Goal: Information Seeking & Learning: Learn about a topic

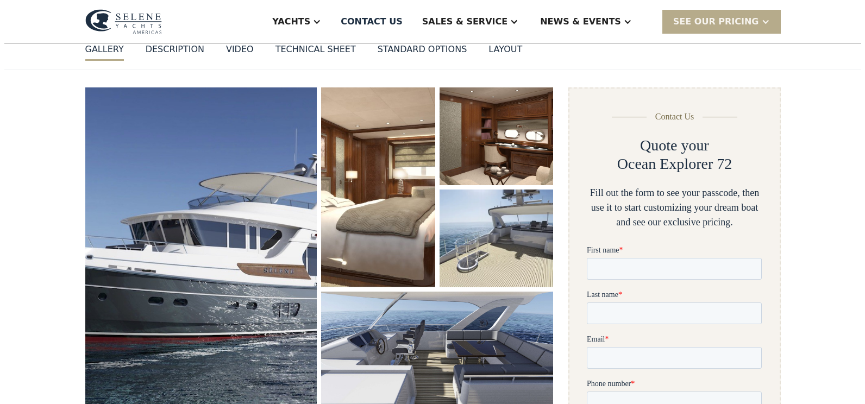
scroll to position [109, 0]
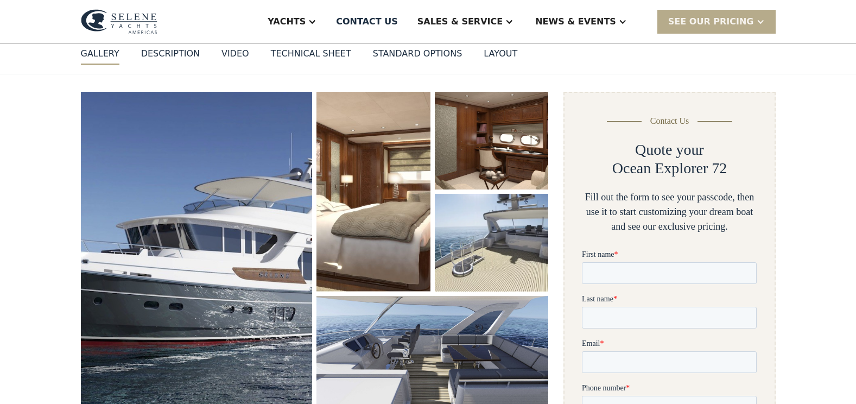
click at [343, 224] on img "open lightbox" at bounding box center [374, 192] width 114 height 200
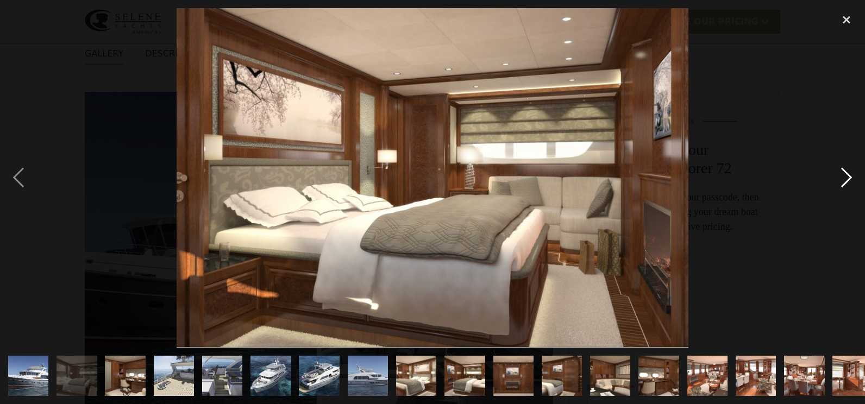
click at [843, 177] on div "next image" at bounding box center [846, 177] width 37 height 339
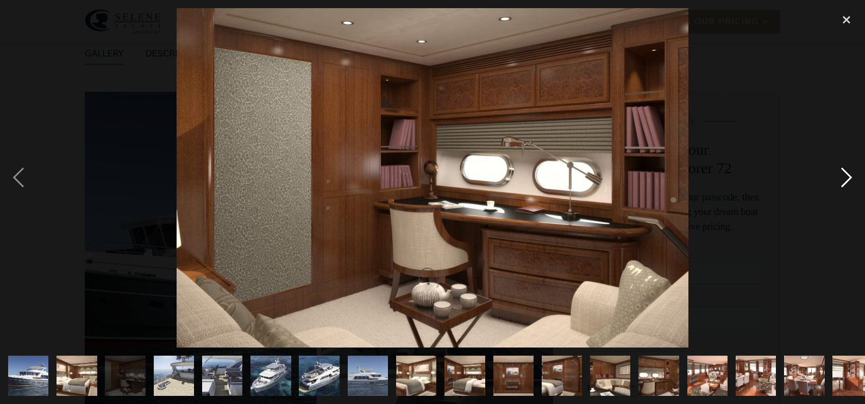
click at [843, 177] on div "next image" at bounding box center [846, 177] width 37 height 339
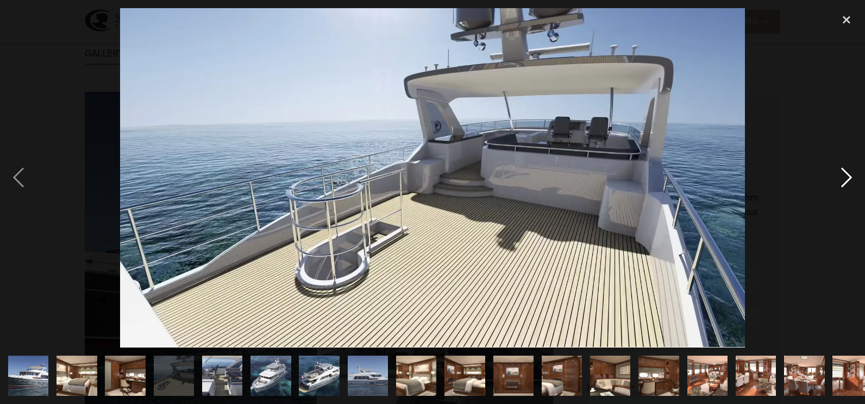
click at [843, 177] on div "next image" at bounding box center [846, 177] width 37 height 339
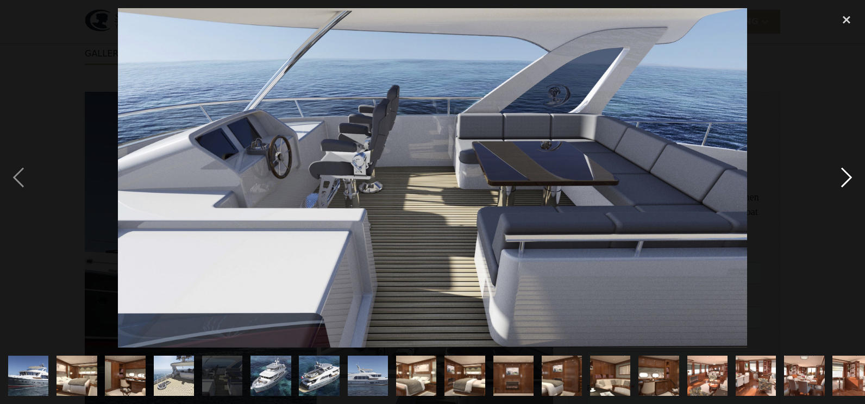
click at [843, 177] on div "next image" at bounding box center [846, 177] width 37 height 339
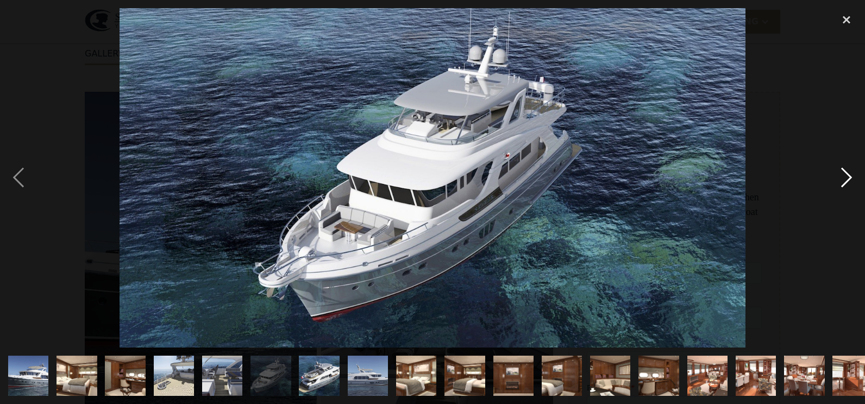
click at [843, 177] on div "next image" at bounding box center [846, 177] width 37 height 339
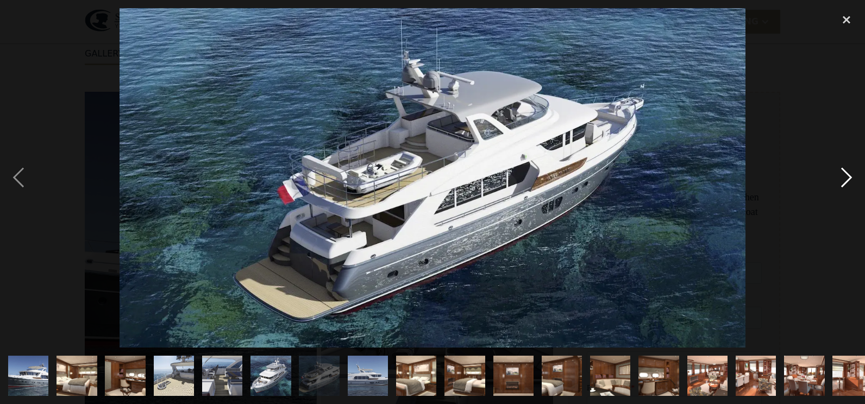
click at [843, 177] on div "next image" at bounding box center [846, 177] width 37 height 339
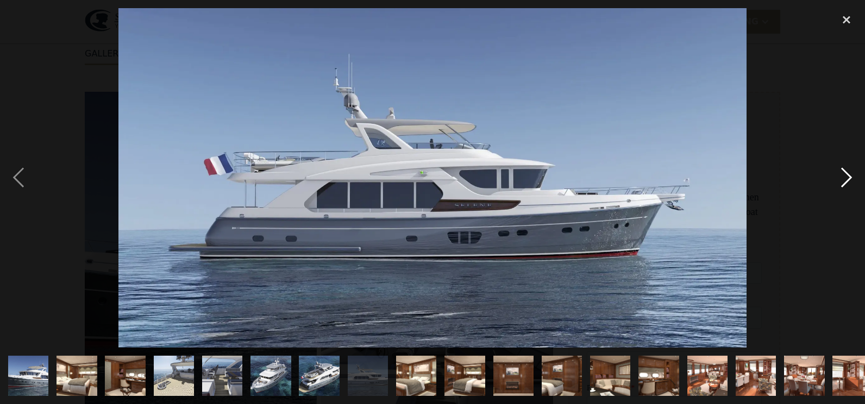
click at [843, 177] on div "next image" at bounding box center [846, 177] width 37 height 339
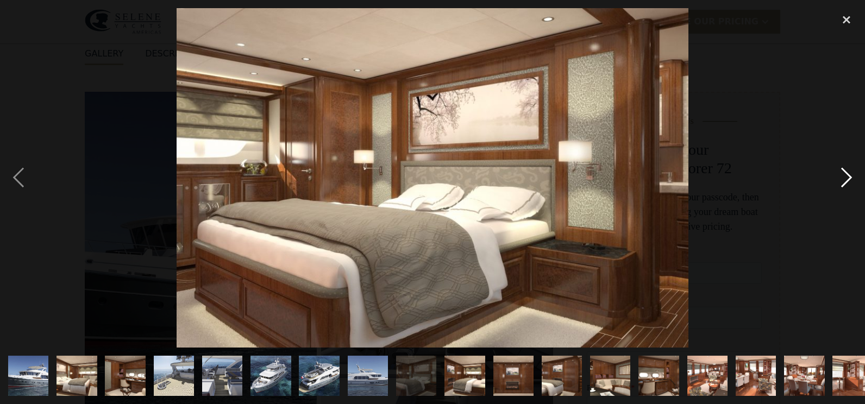
click at [843, 177] on div "next image" at bounding box center [846, 177] width 37 height 339
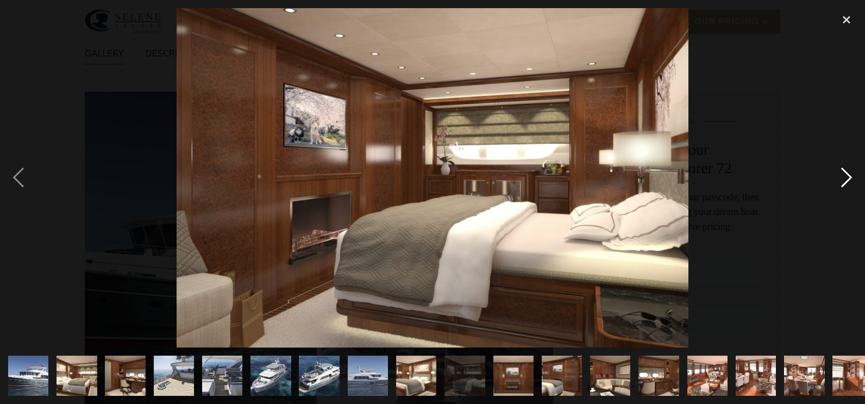
click at [843, 177] on div "next image" at bounding box center [846, 177] width 37 height 339
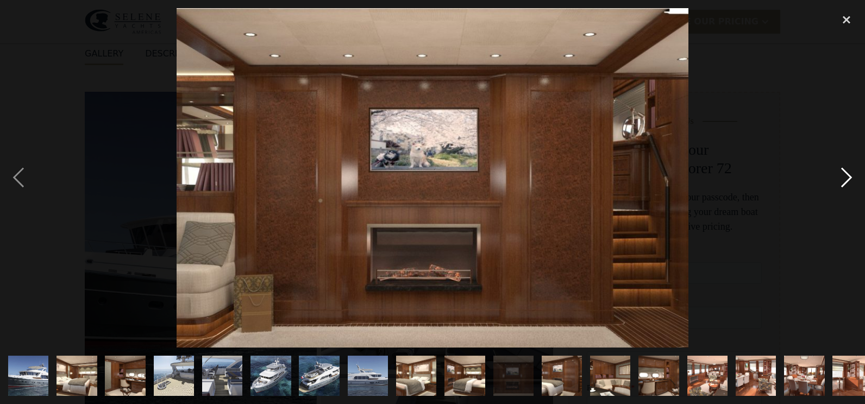
click at [843, 177] on div "next image" at bounding box center [846, 177] width 37 height 339
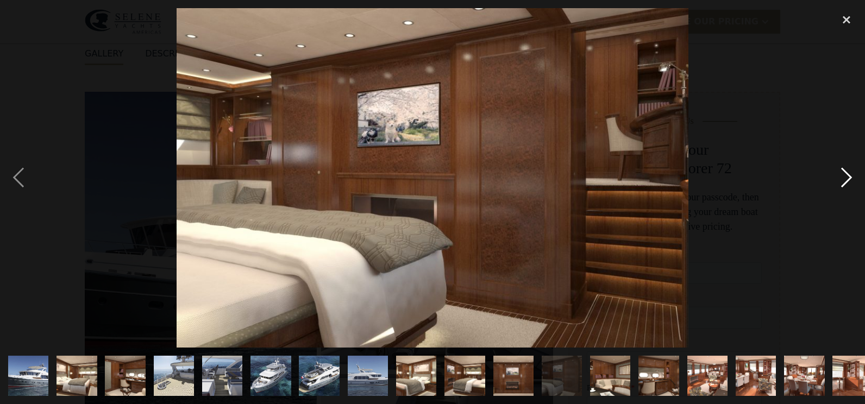
click at [843, 177] on div "next image" at bounding box center [846, 177] width 37 height 339
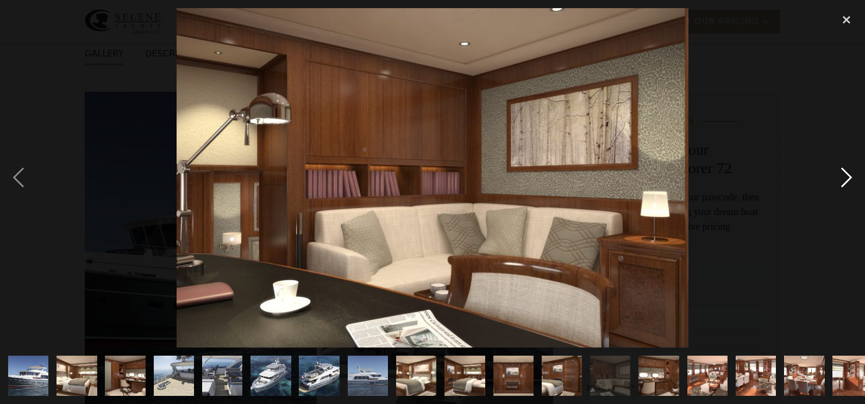
click at [843, 177] on div "next image" at bounding box center [846, 177] width 37 height 339
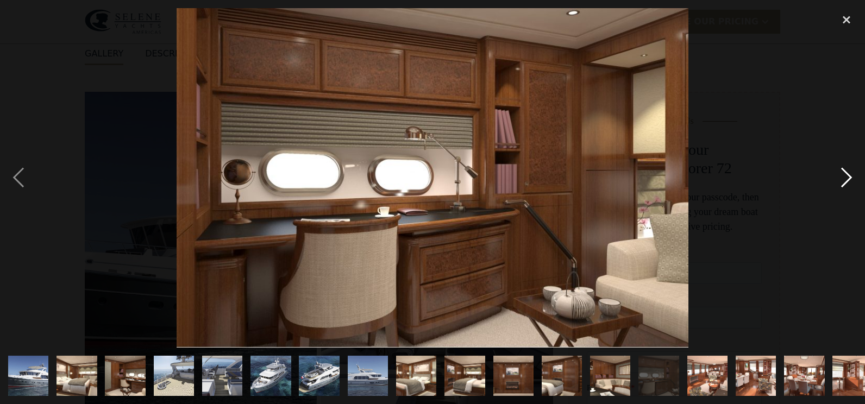
click at [843, 177] on div "next image" at bounding box center [846, 177] width 37 height 339
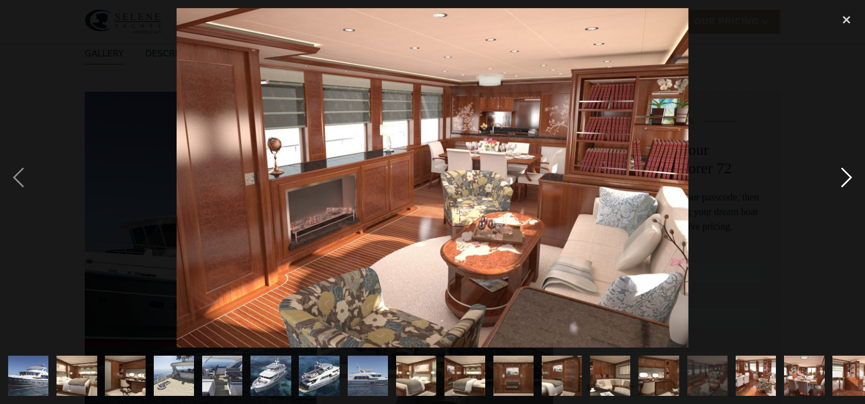
click at [843, 177] on div "next image" at bounding box center [846, 177] width 37 height 339
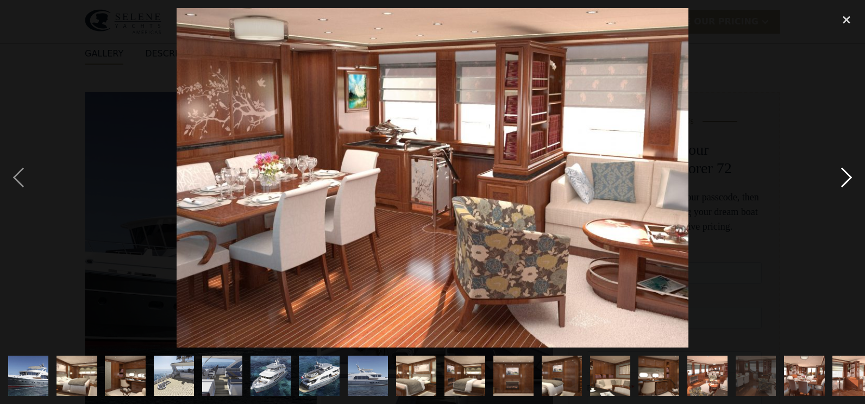
click at [843, 177] on div "next image" at bounding box center [846, 177] width 37 height 339
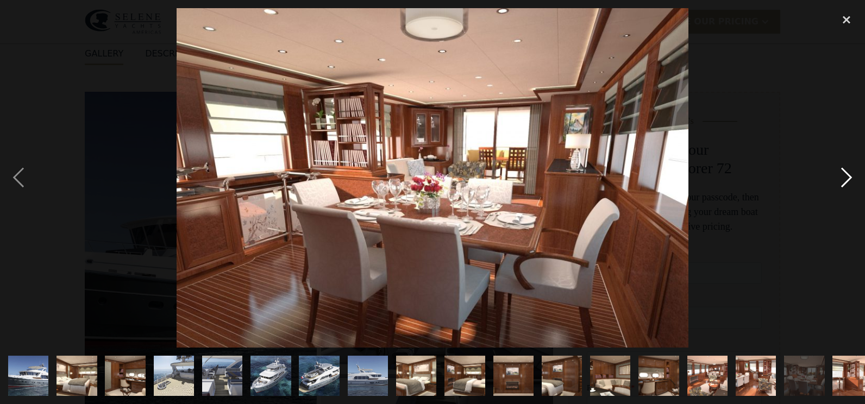
click at [843, 177] on div "next image" at bounding box center [846, 177] width 37 height 339
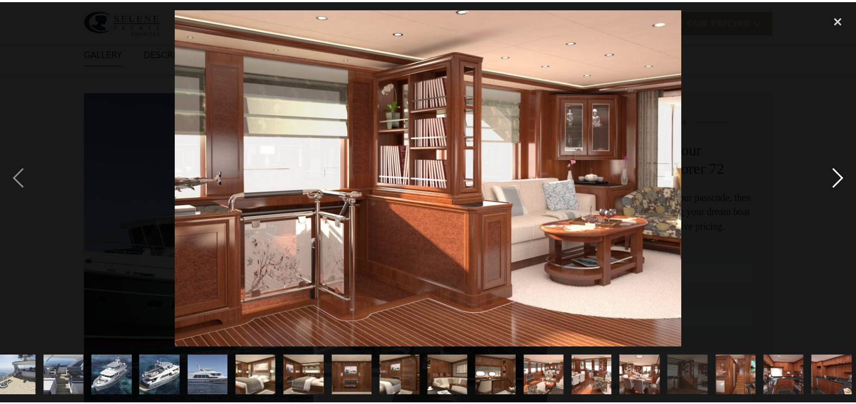
scroll to position [0, 161]
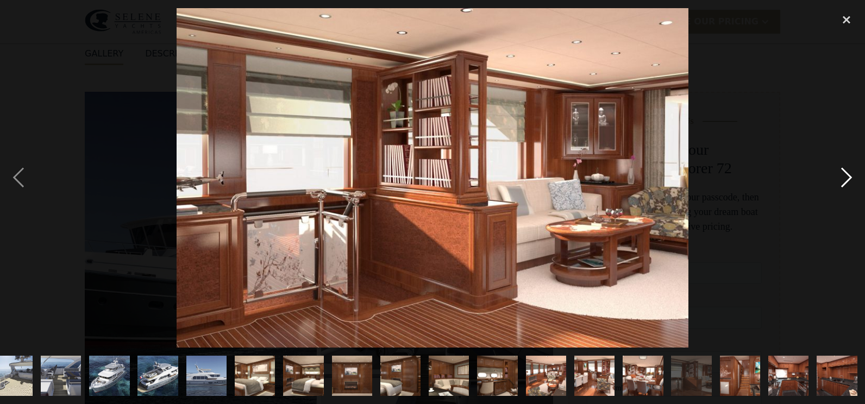
click at [843, 177] on div "next image" at bounding box center [846, 177] width 37 height 339
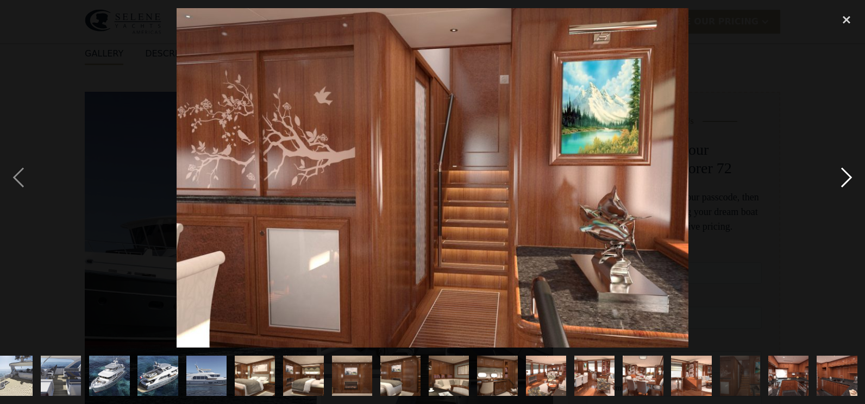
click at [843, 177] on div "next image" at bounding box center [846, 177] width 37 height 339
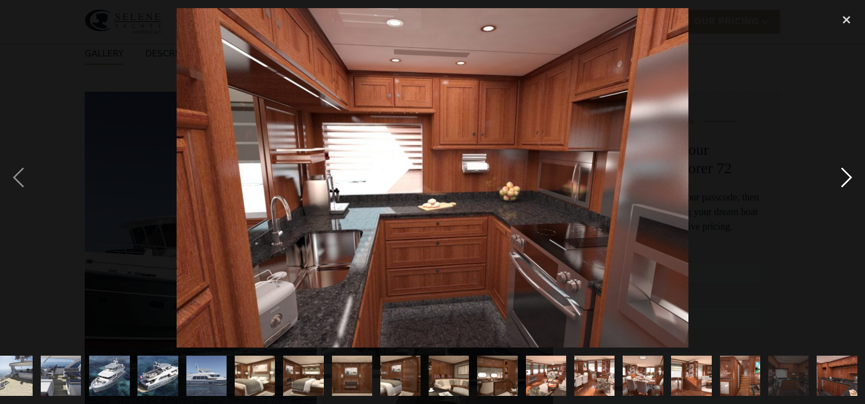
click at [843, 177] on div "next image" at bounding box center [846, 177] width 37 height 339
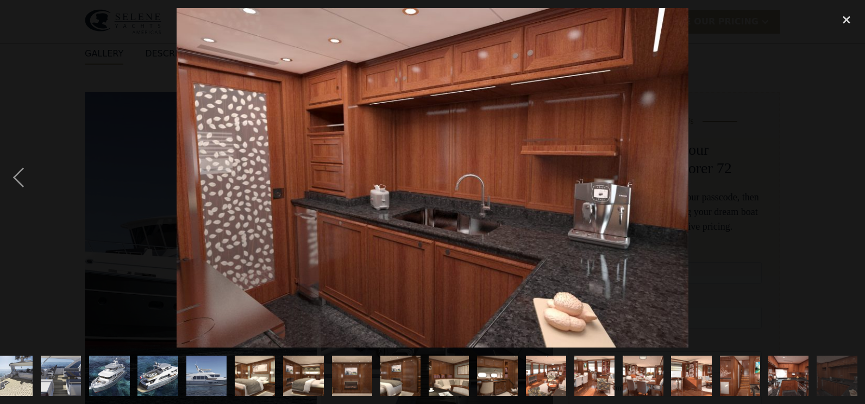
click at [843, 177] on div "next image" at bounding box center [846, 177] width 37 height 339
click at [845, 17] on div "close lightbox" at bounding box center [846, 20] width 37 height 24
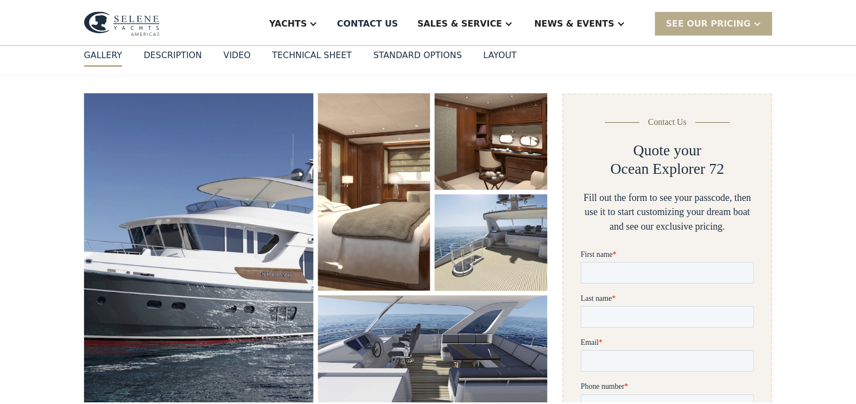
scroll to position [0, 0]
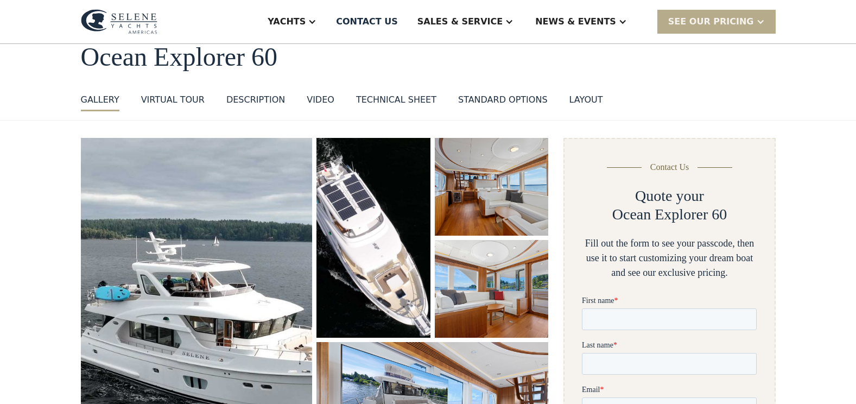
scroll to position [36, 0]
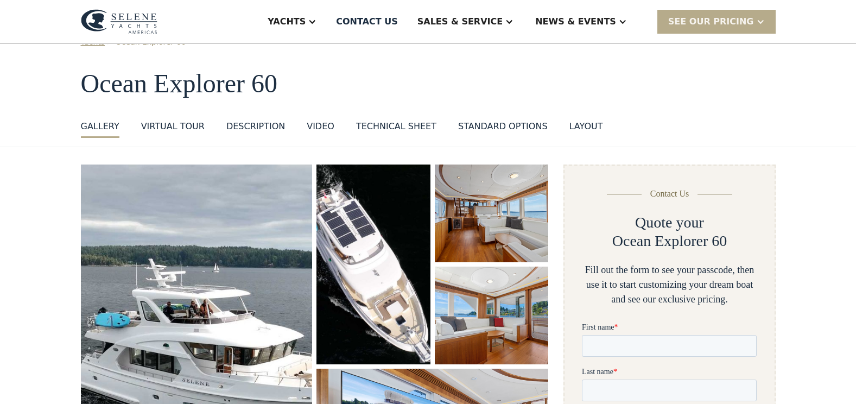
click at [374, 125] on div "Technical sheet" at bounding box center [396, 126] width 80 height 13
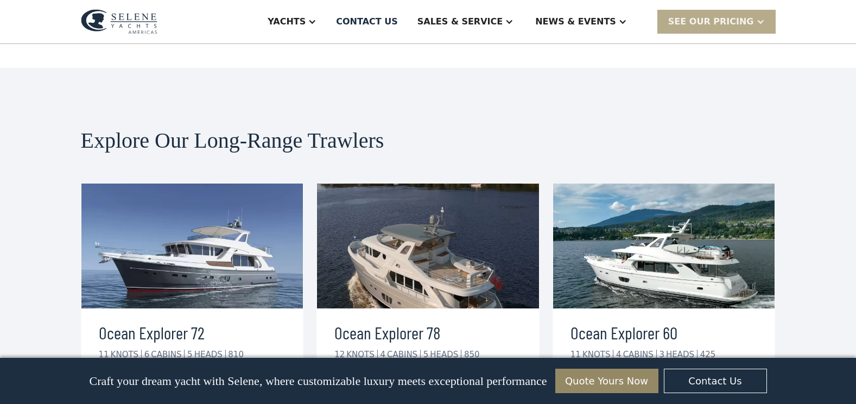
scroll to position [2695, 0]
